Goal: Check status: Check status

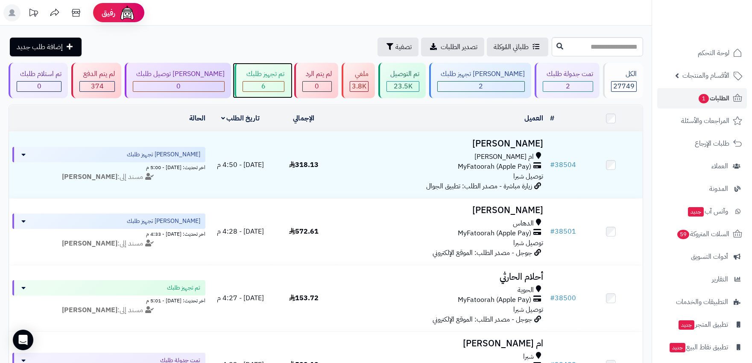
click at [272, 84] on div "6" at bounding box center [263, 87] width 41 height 10
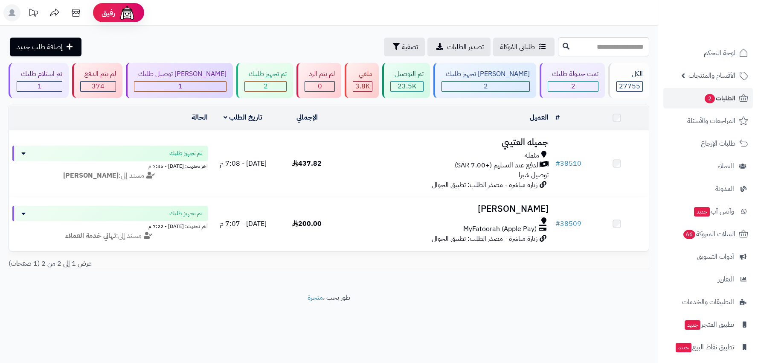
click at [476, 88] on div "2" at bounding box center [486, 87] width 88 height 10
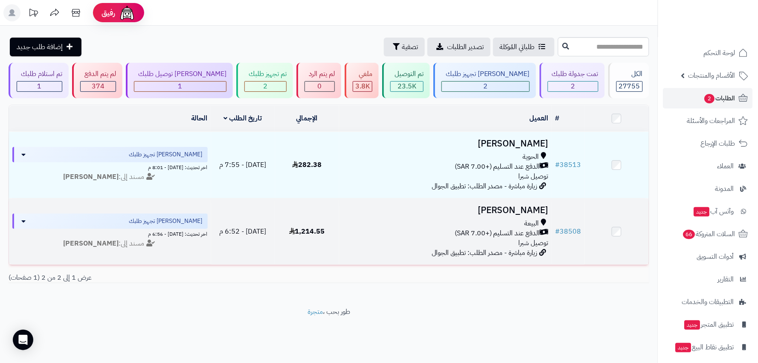
click at [432, 219] on div "البيعة" at bounding box center [446, 224] width 207 height 10
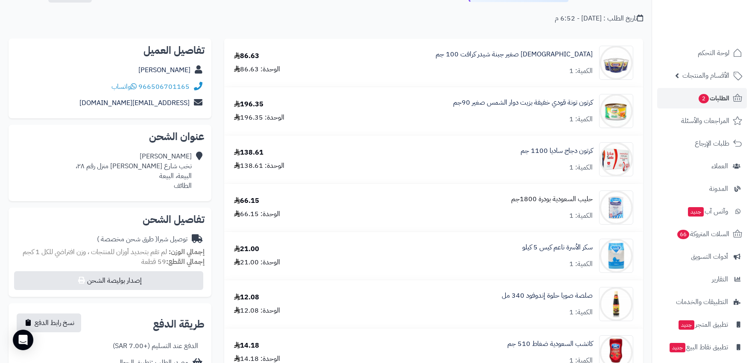
scroll to position [47, 0]
